Goal: Task Accomplishment & Management: Complete application form

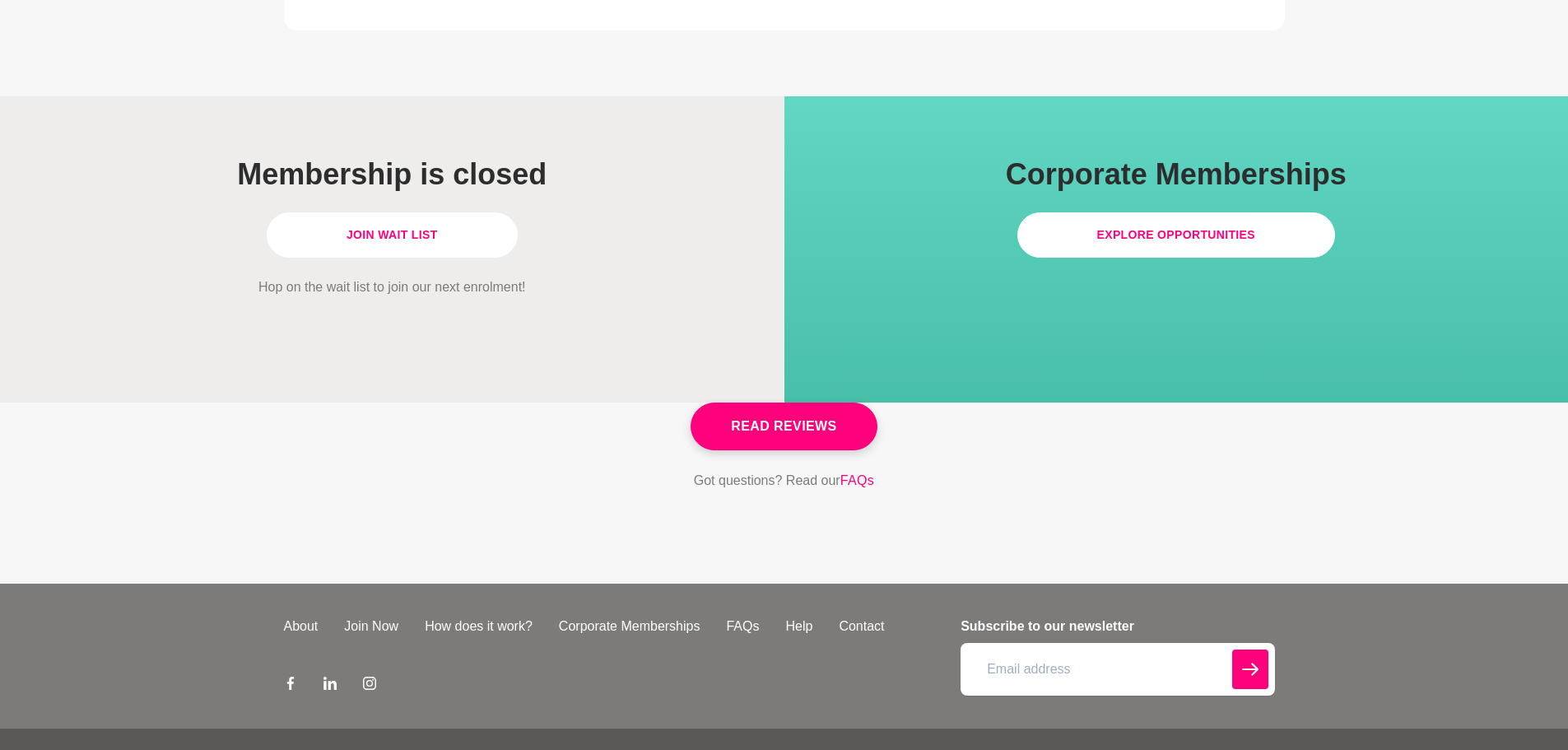
scroll to position [4711, 0]
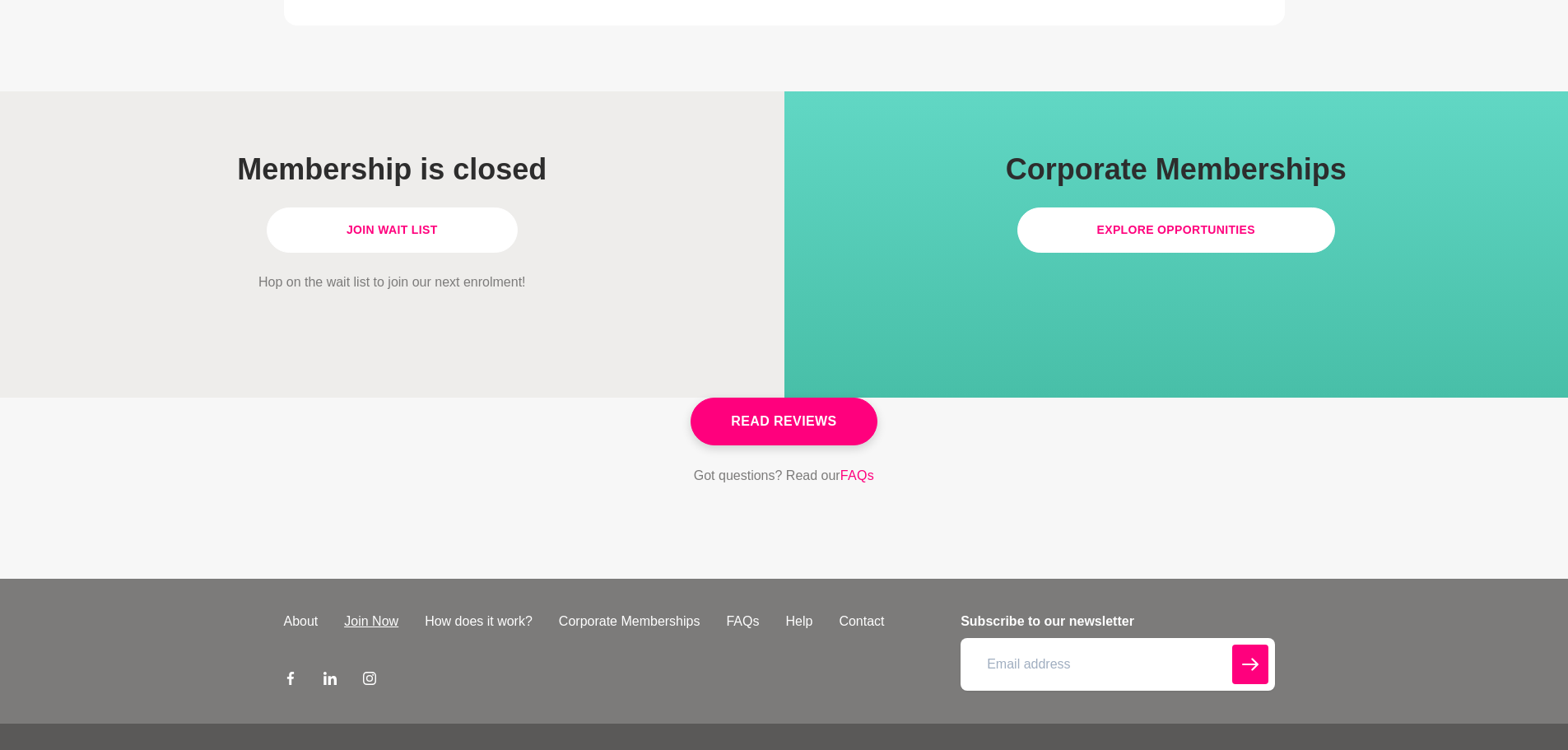
click at [371, 612] on link "Join Now" at bounding box center [371, 622] width 81 height 20
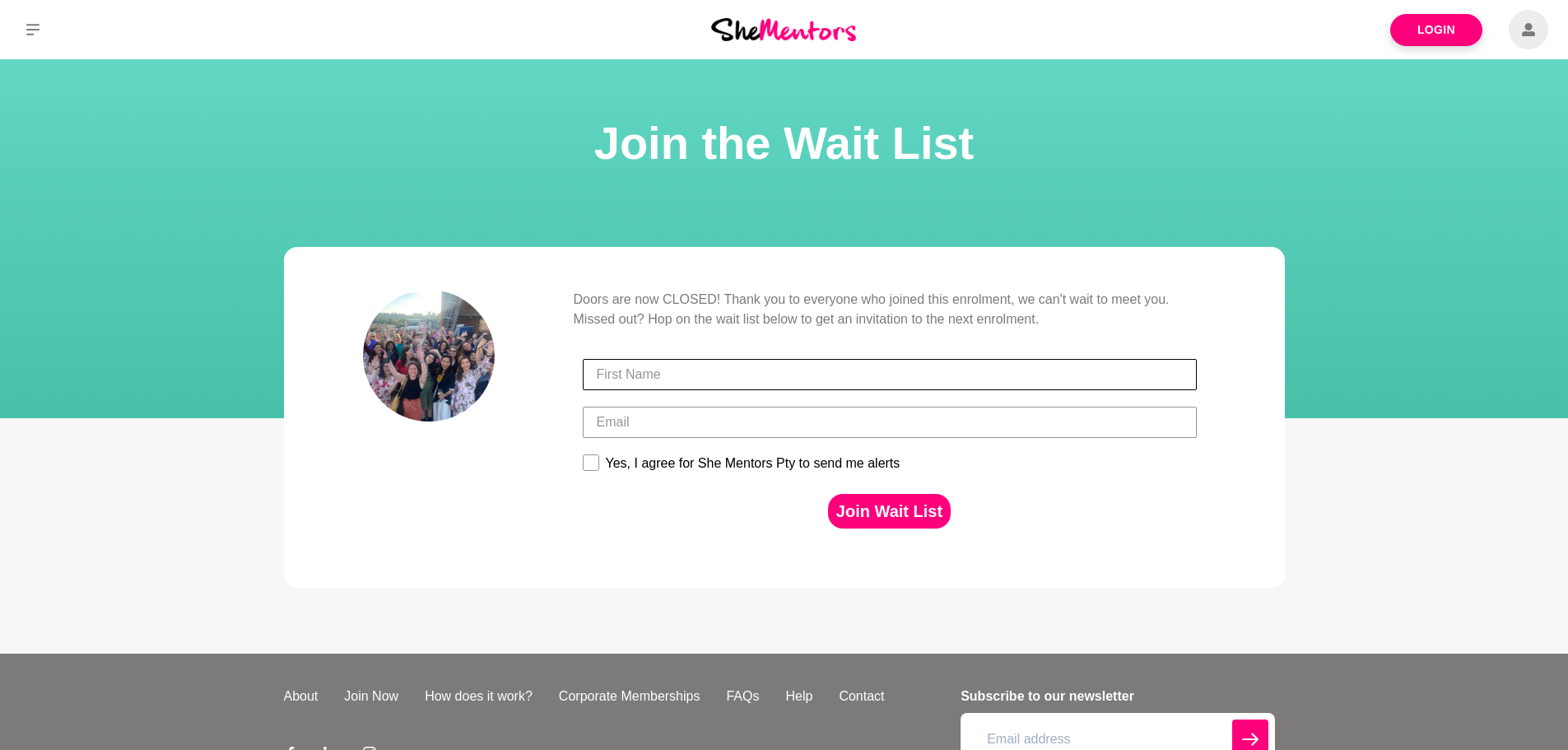
click at [657, 375] on input "First Name" at bounding box center [890, 375] width 614 height 31
type input "Sherryn"
type input "sherryn.deetlefs@linkbusiness.com.au"
click at [592, 469] on rect at bounding box center [590, 462] width 16 height 16
click at [583, 454] on input "Yes, I agree for She Mentors Pty to send me alerts" at bounding box center [582, 453] width 1 height 1
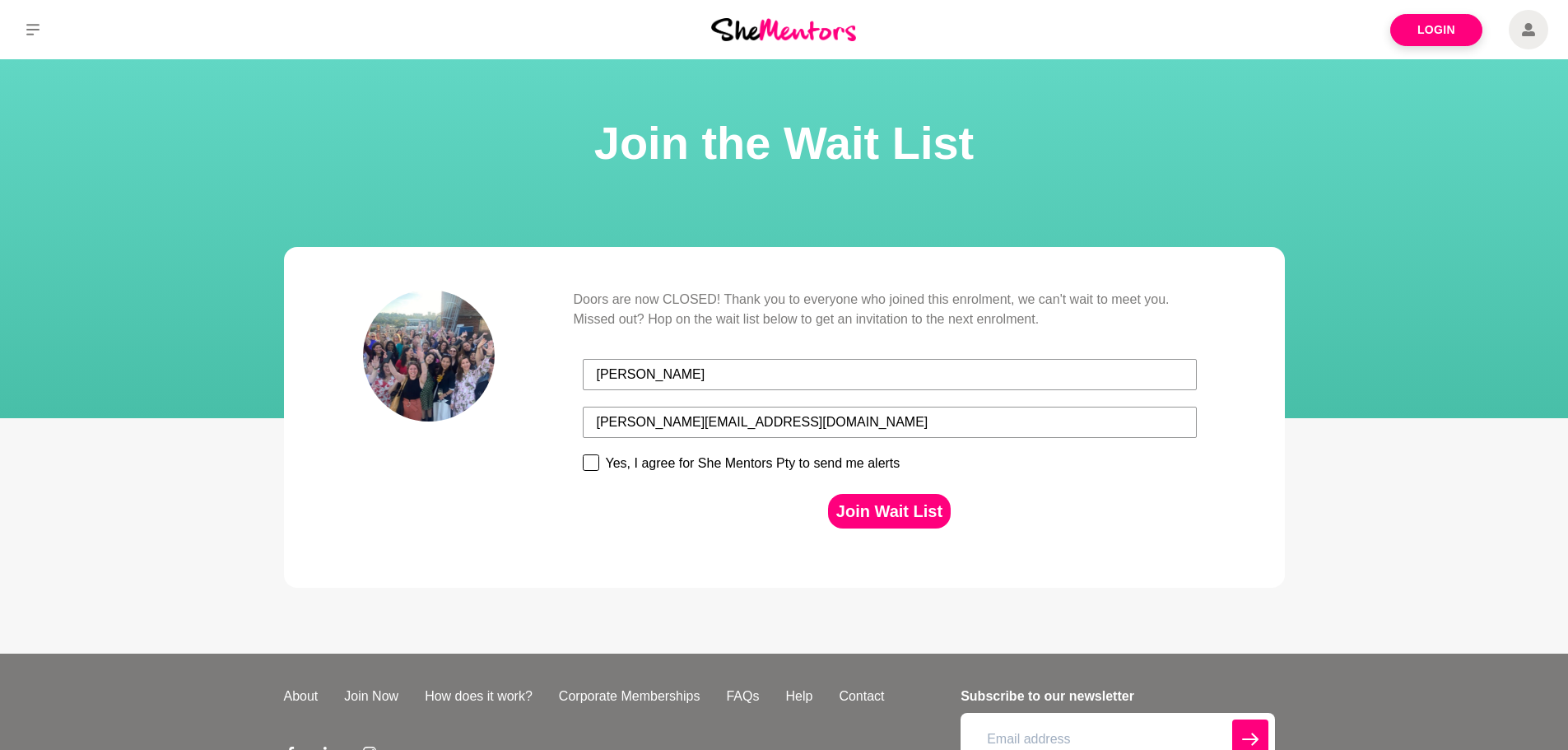
checkbox input "true"
click at [892, 518] on button "Join Wait List" at bounding box center [889, 511] width 123 height 35
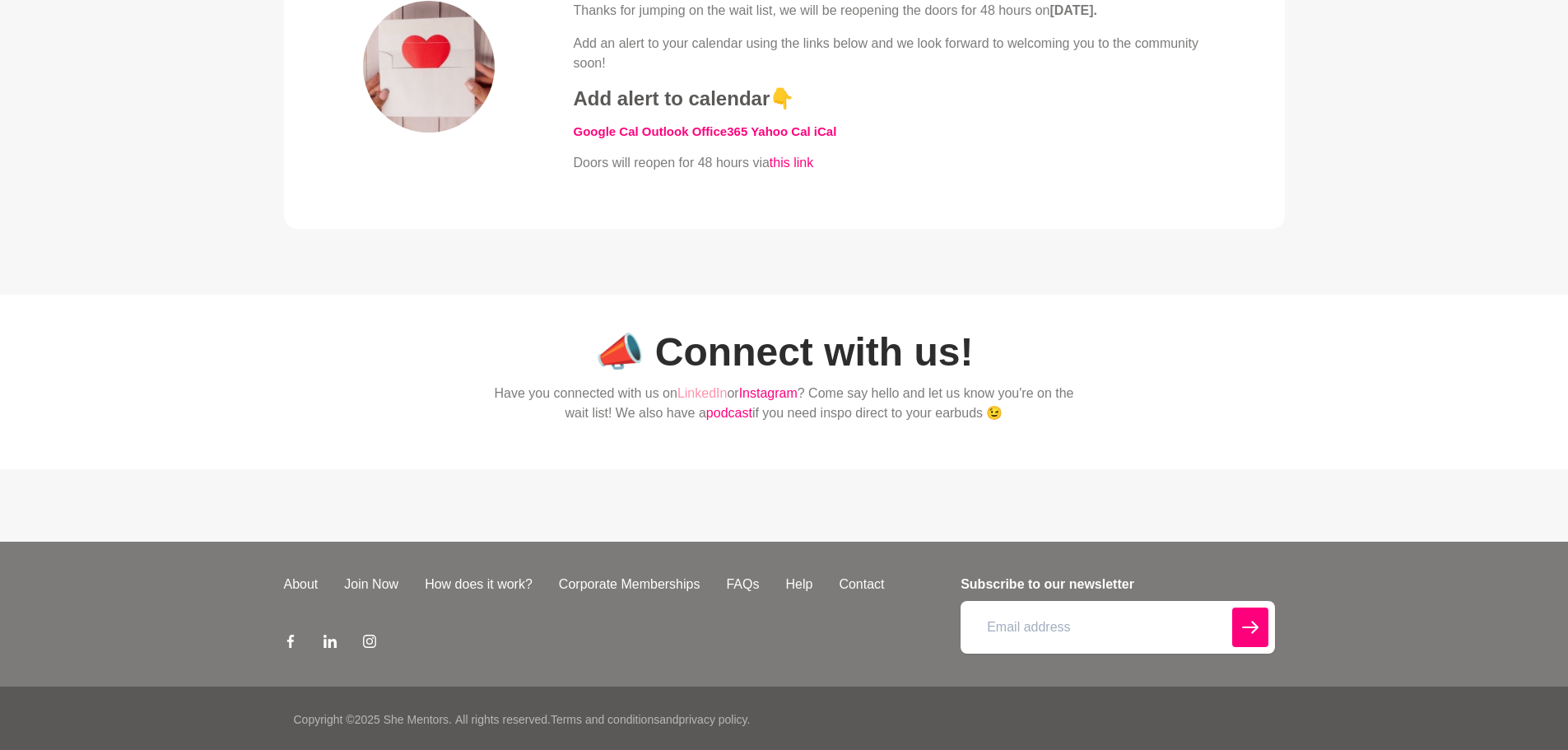
scroll to position [657, 0]
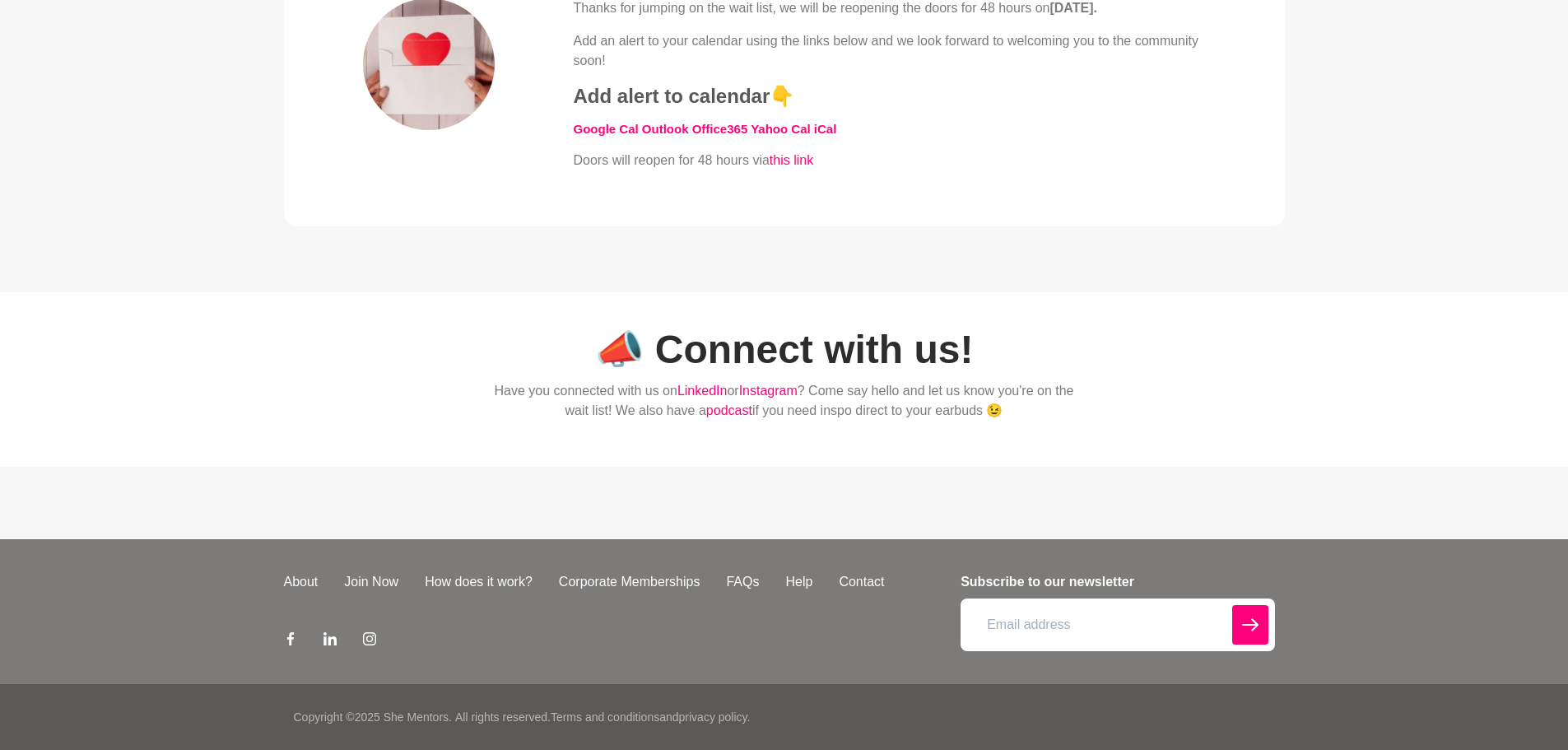
click at [1005, 622] on input "email" at bounding box center [1117, 625] width 314 height 53
